Goal: Task Accomplishment & Management: Use online tool/utility

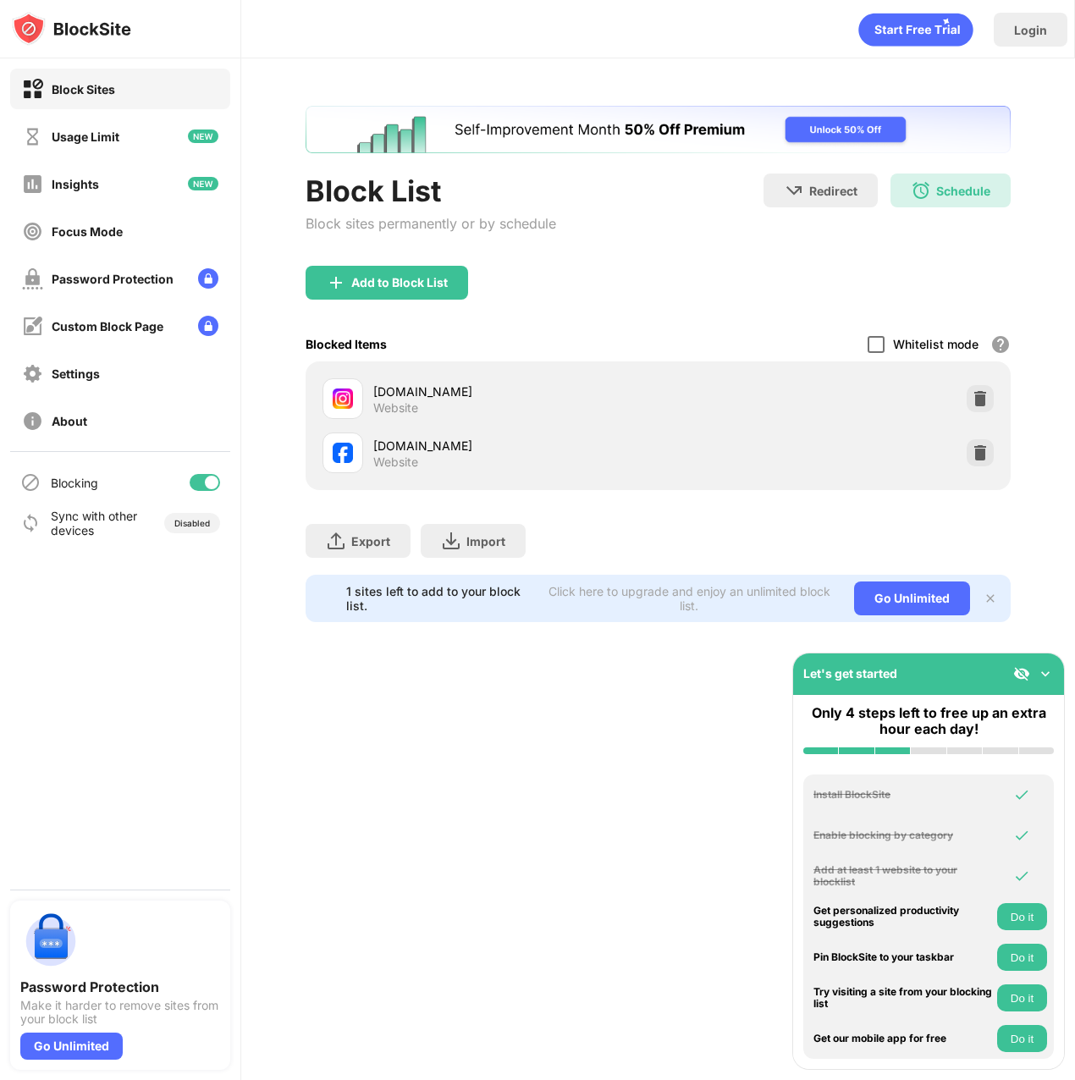
click at [876, 343] on div at bounding box center [875, 344] width 17 height 17
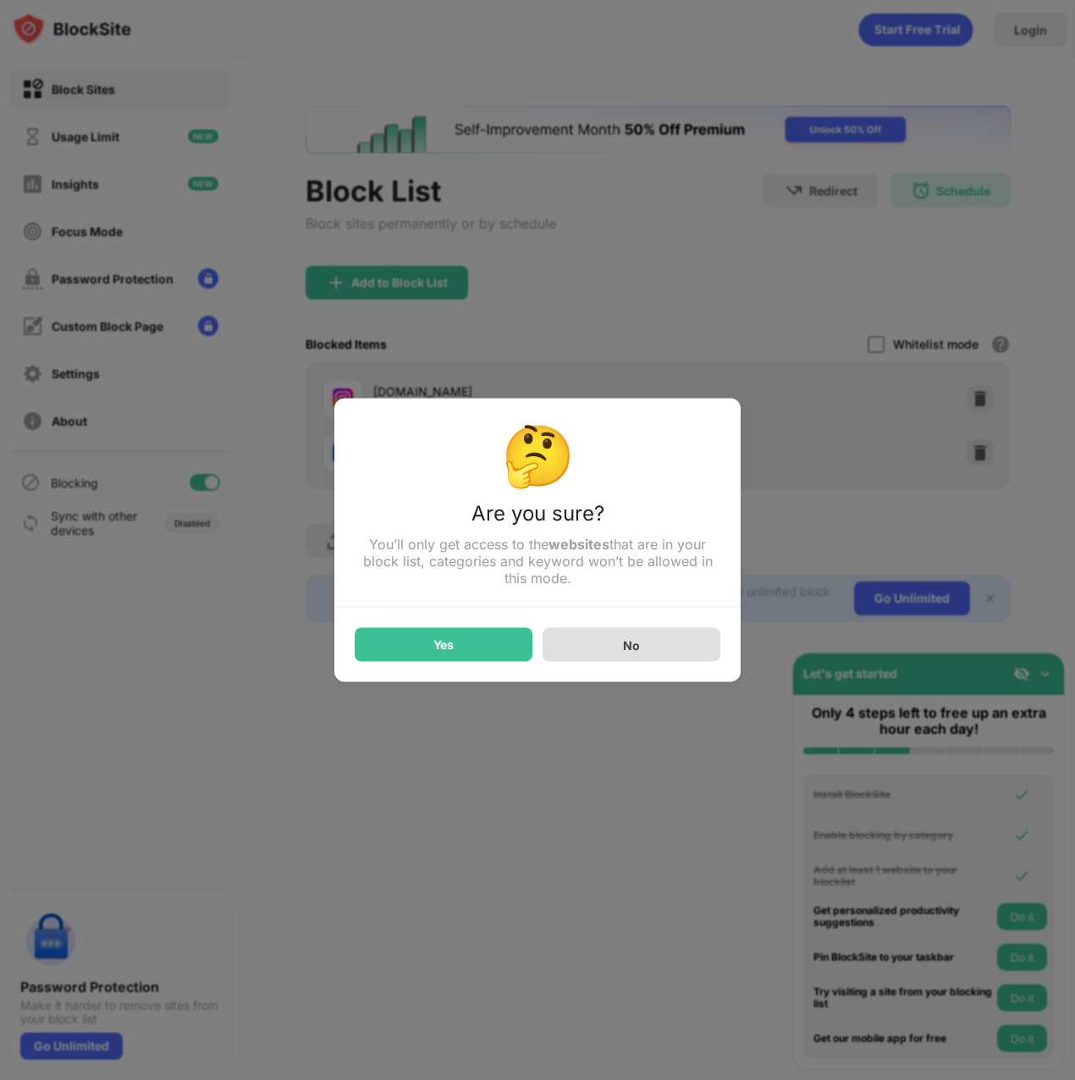
click at [609, 657] on div "No" at bounding box center [631, 645] width 178 height 34
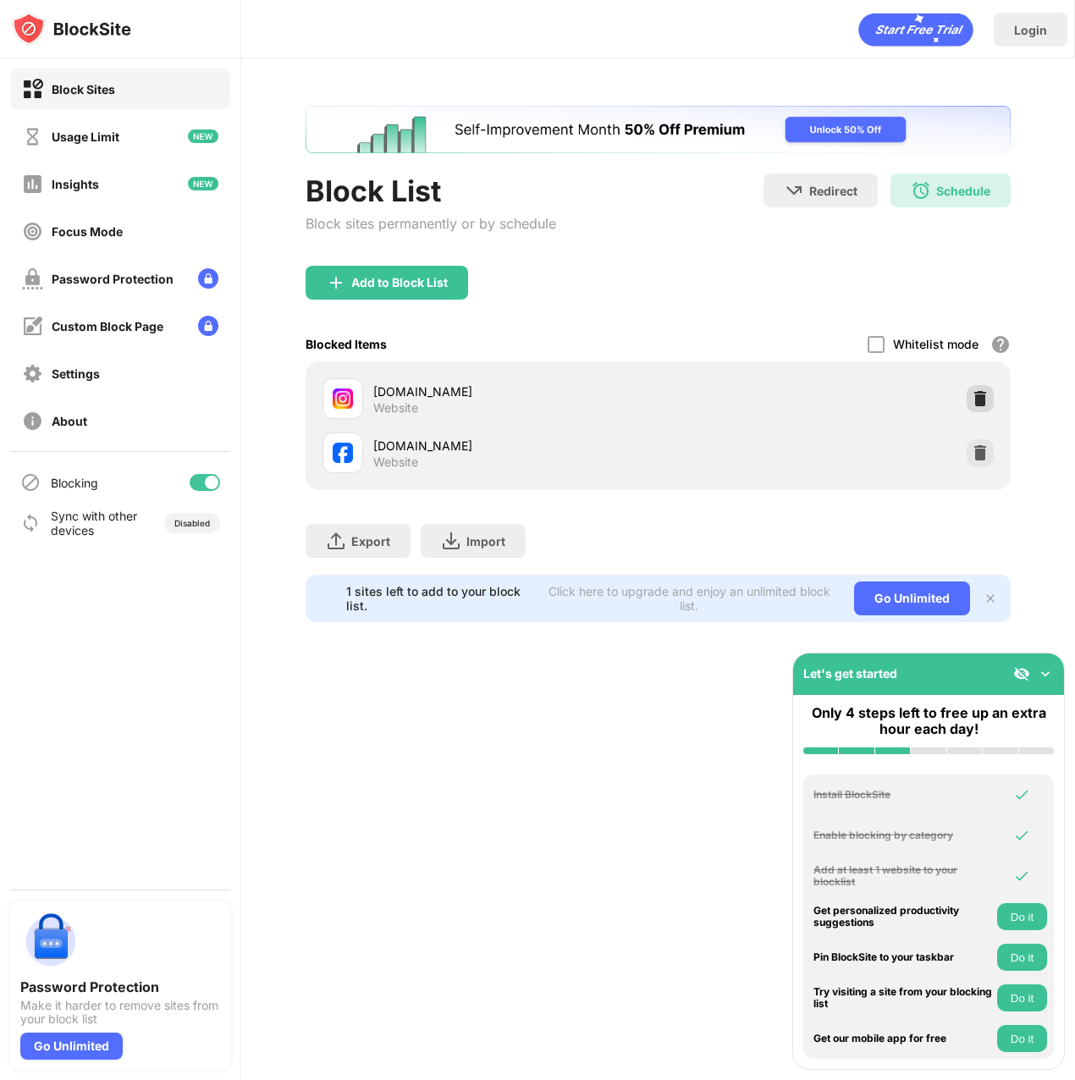
click at [982, 397] on img at bounding box center [979, 398] width 17 height 17
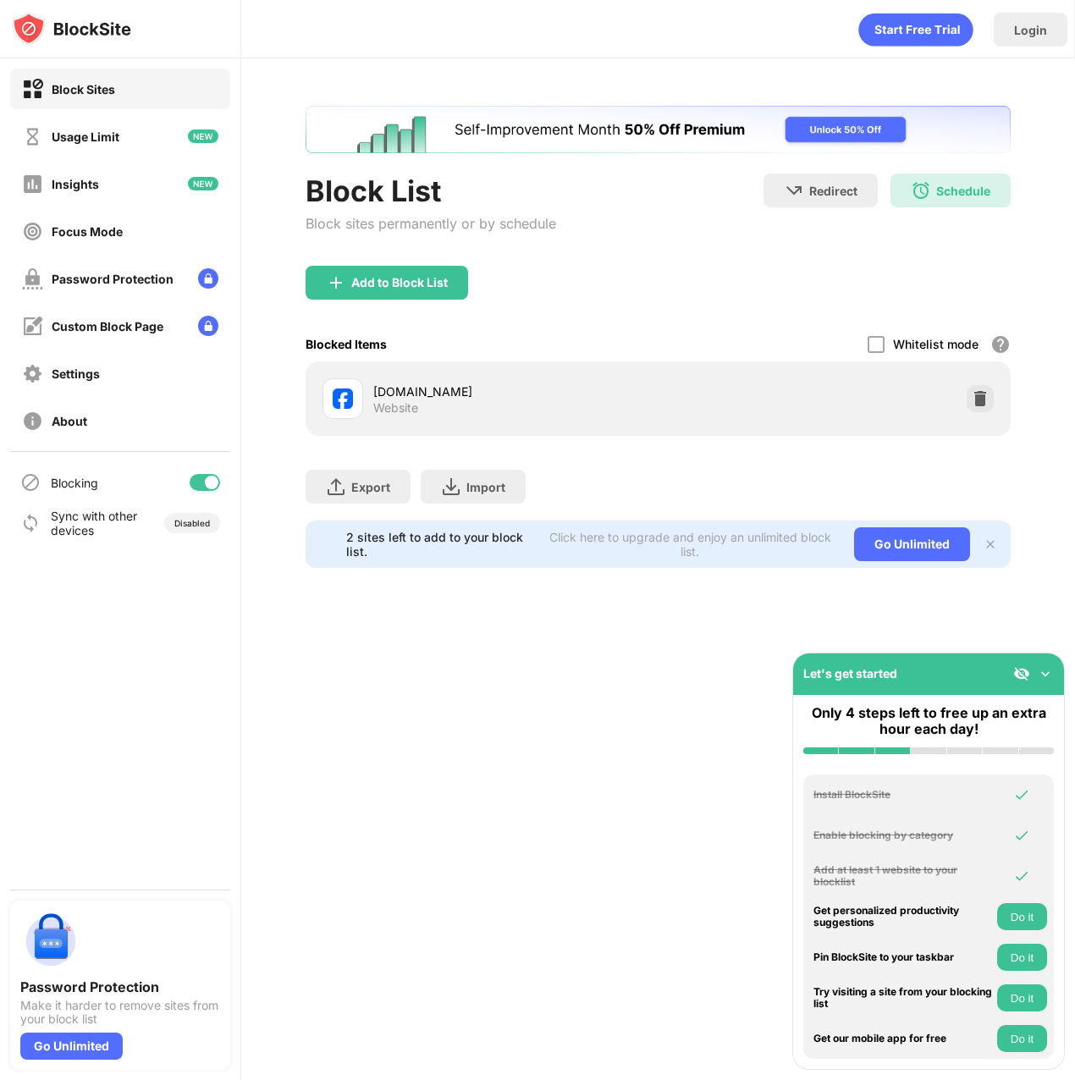
click at [751, 292] on div "Add to Block List" at bounding box center [657, 296] width 705 height 61
